Goal: Task Accomplishment & Management: Manage account settings

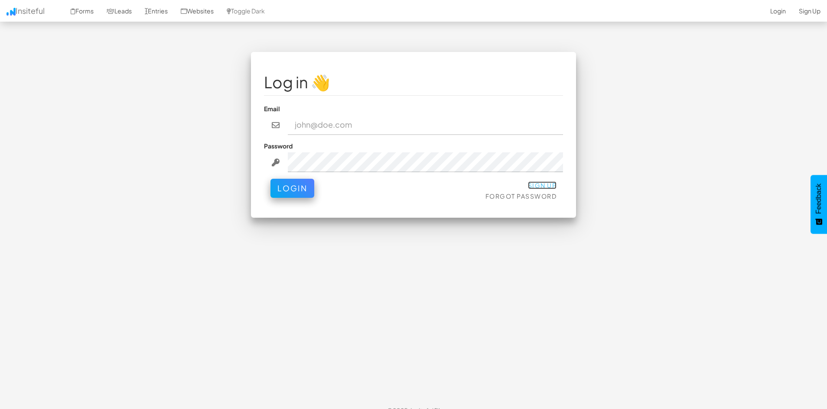
click at [542, 185] on link "Sign Up" at bounding box center [542, 186] width 29 height 8
click at [360, 130] on input "email" at bounding box center [426, 125] width 276 height 20
type input "miriosmarketing@gmail.com"
click at [270, 179] on button "Login" at bounding box center [292, 188] width 44 height 19
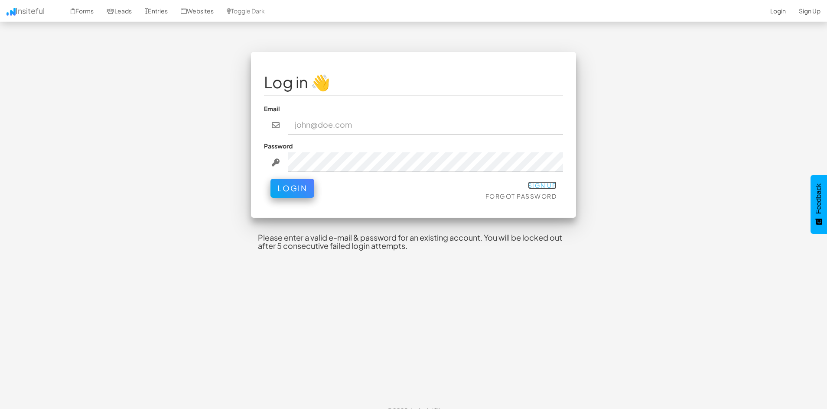
click at [539, 186] on link "Sign Up" at bounding box center [542, 186] width 29 height 8
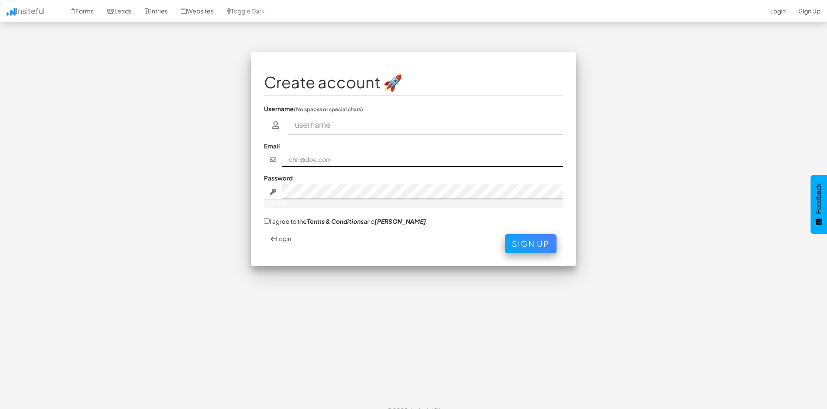
click at [368, 162] on input "text" at bounding box center [422, 159] width 281 height 15
type input "miriosmarketing@gmail.com"
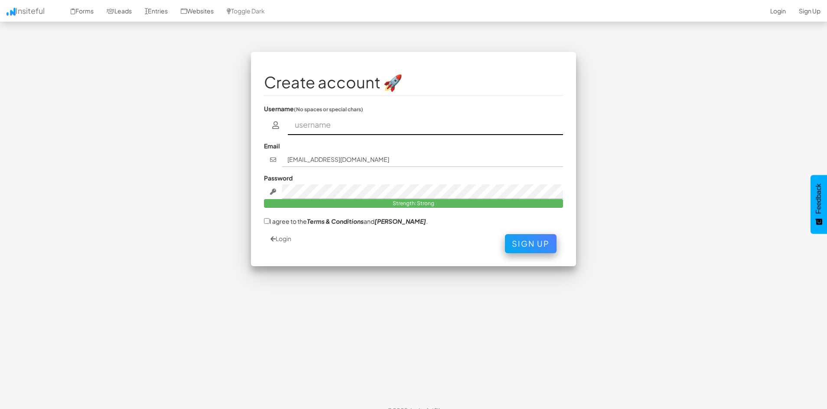
click at [365, 127] on input "text" at bounding box center [426, 125] width 276 height 20
click at [380, 127] on input "Mirios" at bounding box center [426, 125] width 276 height 20
type input "Mirios"
click at [278, 223] on label "I agree to the Terms & Conditions and EULA ." at bounding box center [346, 221] width 164 height 9
click at [269, 223] on input "I agree to the Terms & Conditions and EULA ." at bounding box center [267, 221] width 6 height 6
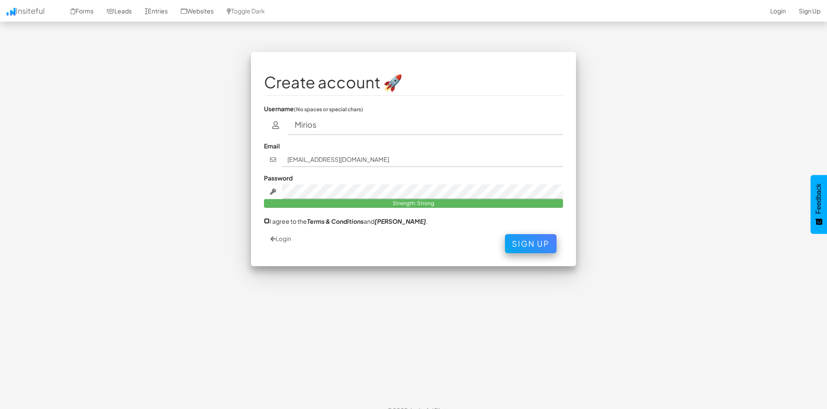
checkbox input "true"
click at [536, 246] on button "Sign Up" at bounding box center [531, 241] width 52 height 19
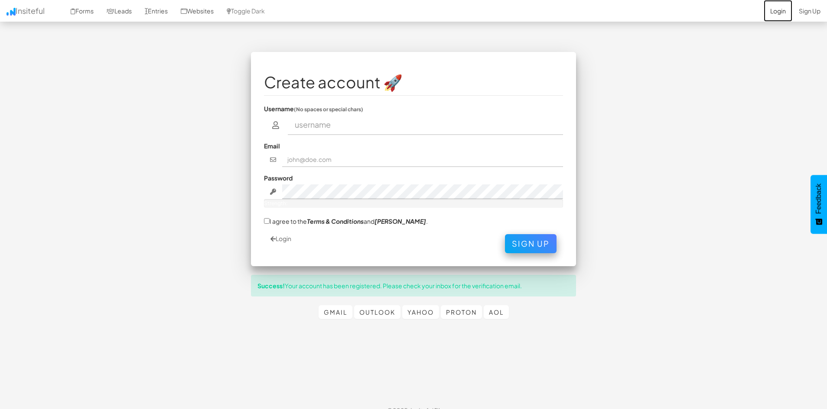
click at [780, 15] on link "Login" at bounding box center [777, 11] width 29 height 22
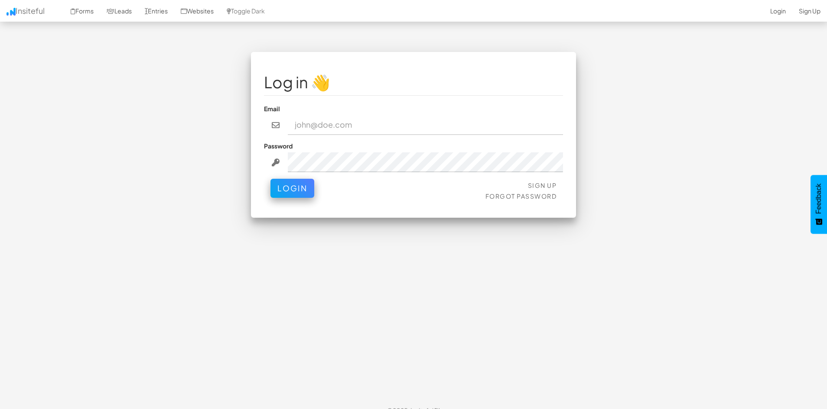
click at [477, 128] on input "email" at bounding box center [426, 125] width 276 height 20
click at [270, 179] on button "Login" at bounding box center [292, 188] width 44 height 19
click at [343, 132] on input "email" at bounding box center [426, 125] width 276 height 20
click at [358, 127] on input "email" at bounding box center [426, 125] width 276 height 20
click at [337, 122] on input "email" at bounding box center [426, 125] width 276 height 20
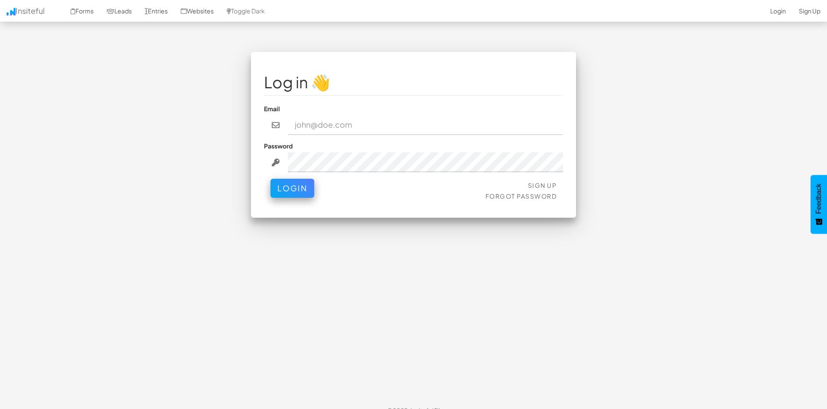
click at [358, 221] on div "Log in 👋 Email Password Sign Up Forgot Password Login < >" at bounding box center [413, 139] width 338 height 175
click at [345, 129] on input "email" at bounding box center [426, 125] width 276 height 20
click at [345, 127] on input "email" at bounding box center [426, 125] width 276 height 20
type input "miriosmarketing@gmail.com"
click at [270, 179] on button "Login" at bounding box center [292, 188] width 44 height 19
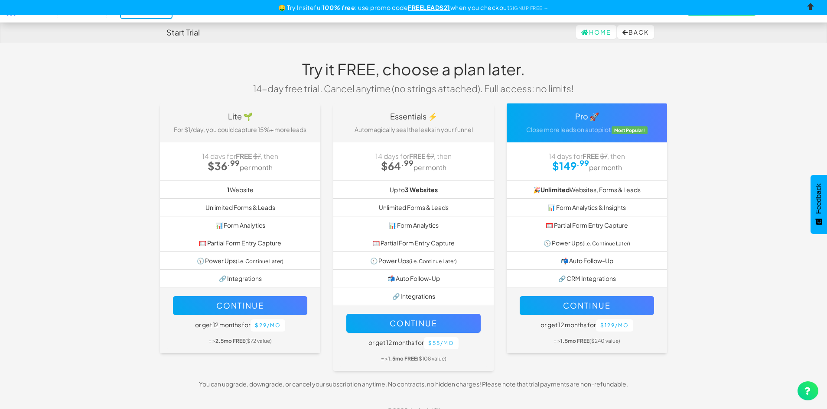
click at [808, 6] on input "checkbox" at bounding box center [810, 8] width 13 height 13
checkbox input "true"
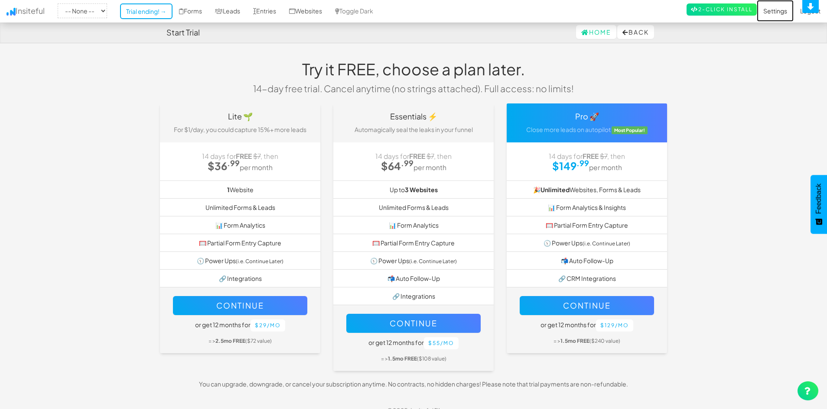
click at [777, 12] on link "Settings" at bounding box center [774, 11] width 37 height 22
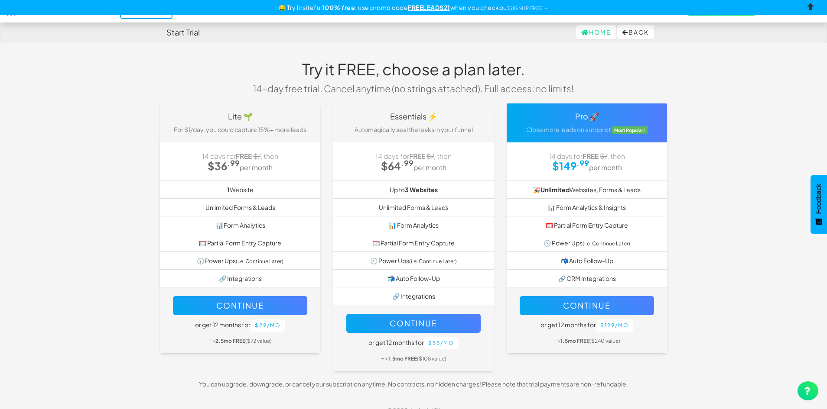
click at [814, 5] on input "checkbox" at bounding box center [810, 8] width 13 height 13
checkbox input "true"
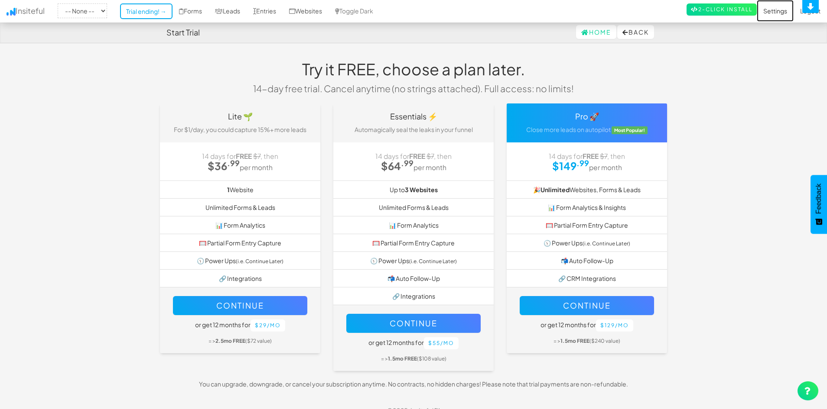
click at [771, 12] on link "Settings" at bounding box center [774, 11] width 37 height 22
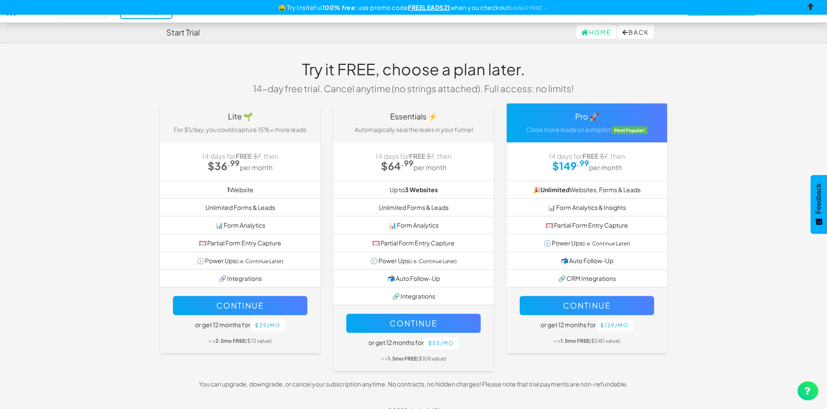
click at [813, 8] on input "checkbox" at bounding box center [810, 8] width 13 height 13
checkbox input "true"
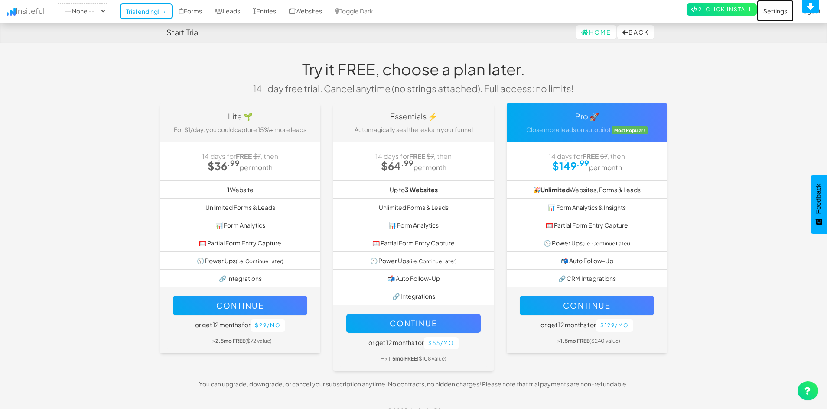
click at [783, 13] on link "Settings" at bounding box center [774, 11] width 37 height 22
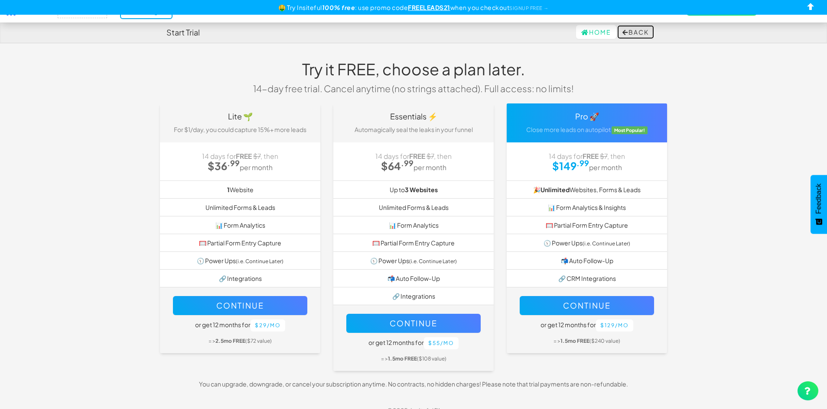
click at [630, 32] on button "Back" at bounding box center [635, 32] width 37 height 14
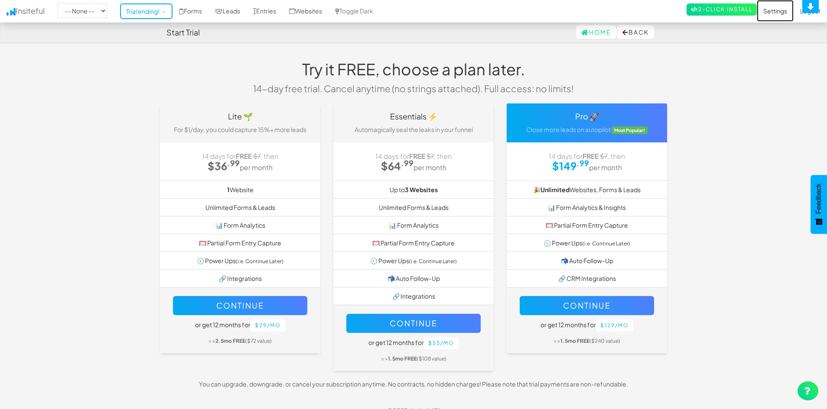
click at [775, 11] on link "Settings" at bounding box center [774, 11] width 37 height 22
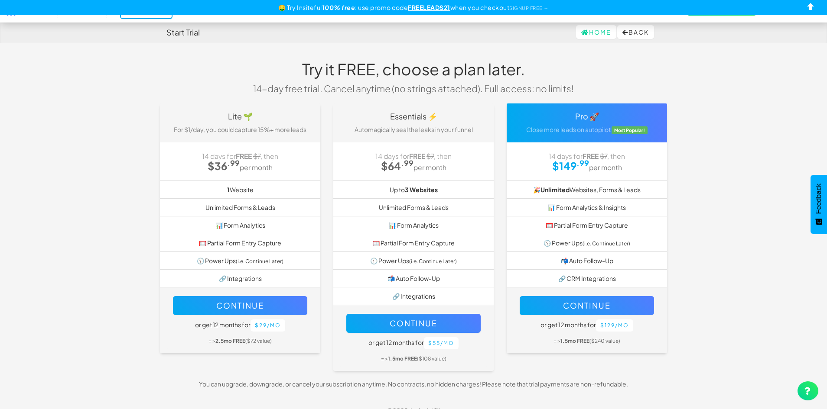
click at [817, 10] on div "🤑 Try Insiteful 100% free : use promo code FREELEADS21 when you checkout SIGNUP…" at bounding box center [413, 7] width 827 height 15
click at [811, 9] on input "checkbox" at bounding box center [810, 8] width 13 height 13
checkbox input "true"
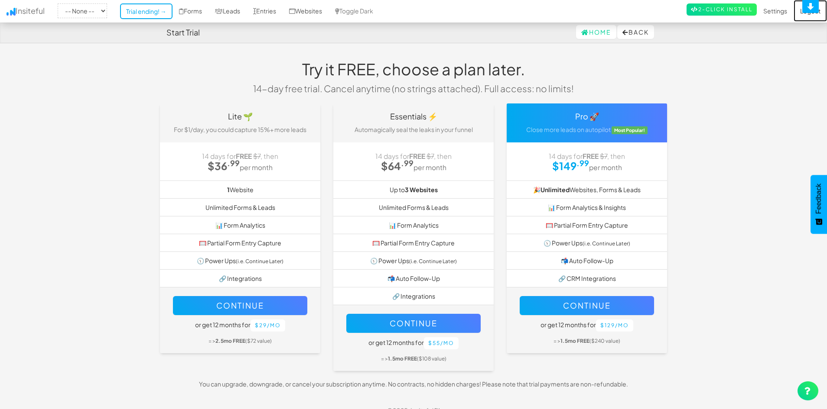
click at [812, 16] on link "Logout" at bounding box center [809, 11] width 33 height 22
